Goal: Information Seeking & Learning: Learn about a topic

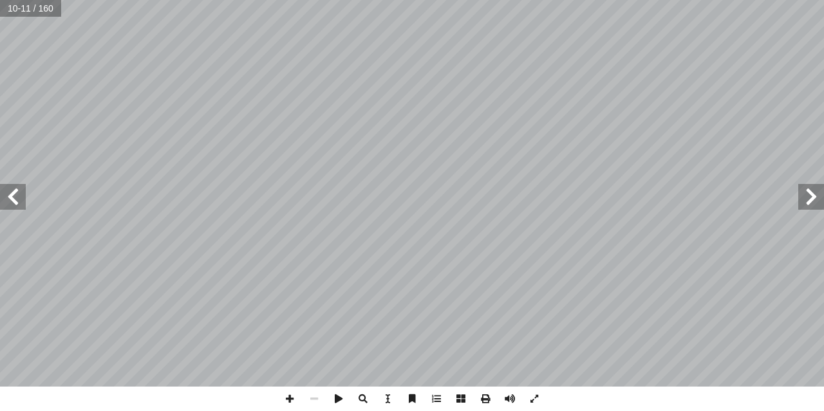
click at [15, 199] on span at bounding box center [13, 197] width 26 height 26
click at [287, 397] on span at bounding box center [289, 399] width 24 height 24
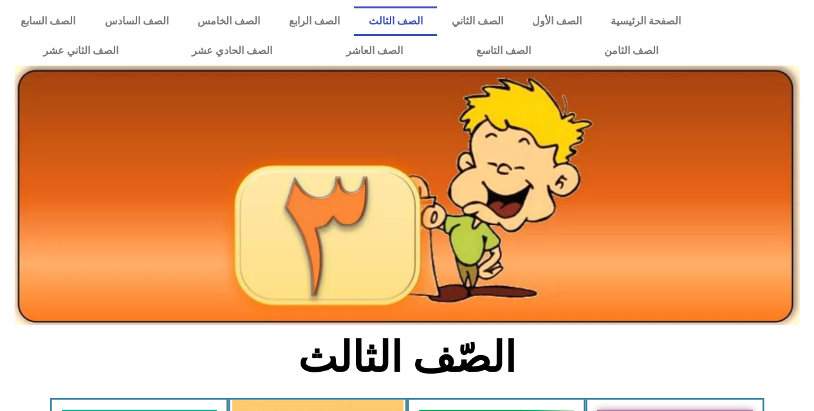
scroll to position [386, 0]
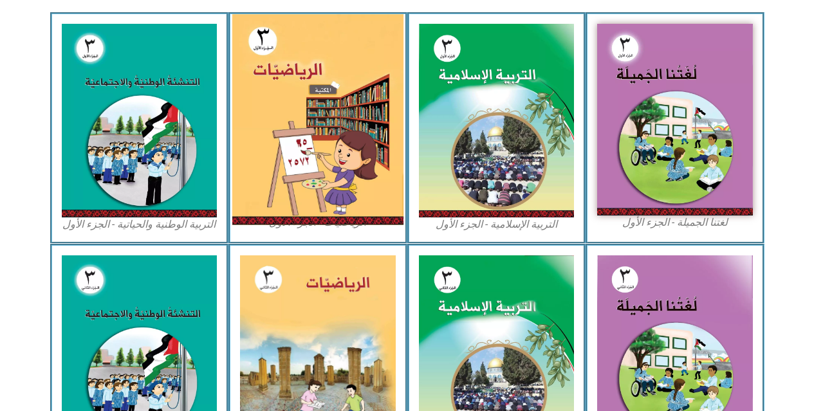
click at [274, 88] on img at bounding box center [317, 119] width 171 height 211
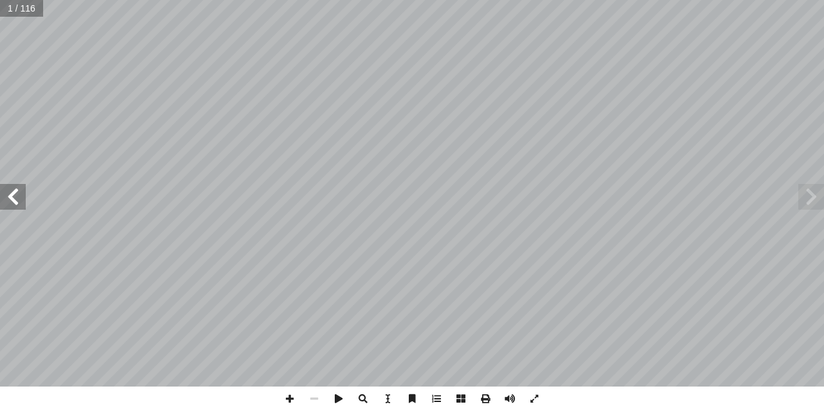
click at [11, 193] on span at bounding box center [13, 197] width 26 height 26
click at [17, 204] on span at bounding box center [13, 197] width 26 height 26
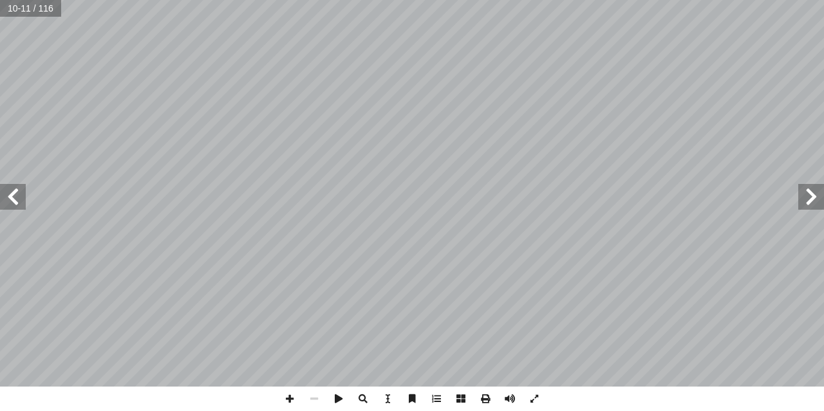
click at [17, 204] on span at bounding box center [13, 197] width 26 height 26
click at [283, 396] on span at bounding box center [289, 399] width 24 height 24
click at [288, 396] on span at bounding box center [289, 399] width 24 height 24
click at [18, 204] on span at bounding box center [13, 197] width 26 height 26
